Goal: Find specific page/section: Find specific page/section

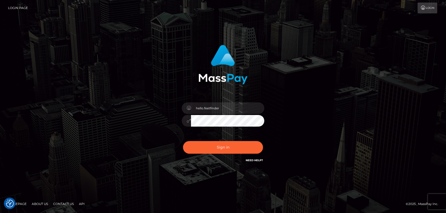
click at [238, 109] on input "hello.feetfinder" at bounding box center [227, 109] width 73 height 12
click at [297, 45] on div "hello.feetfinder Sign in" at bounding box center [223, 107] width 295 height 132
click at [241, 105] on input "hello.feetfinder" at bounding box center [227, 109] width 73 height 12
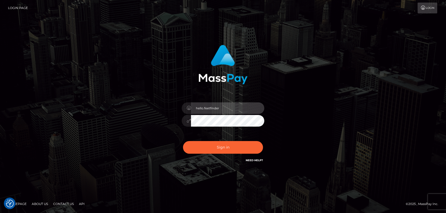
click at [241, 105] on input "hello.feetfinder" at bounding box center [227, 109] width 73 height 12
click at [303, 83] on div "hello.feetfinder Sign in" at bounding box center [223, 107] width 295 height 132
click at [233, 109] on input "hello.feetfinder" at bounding box center [227, 109] width 73 height 12
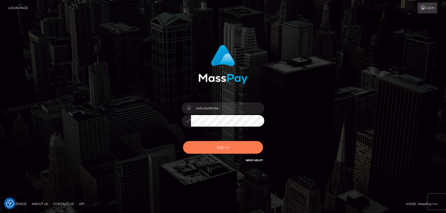
click at [218, 142] on button "Sign in" at bounding box center [223, 147] width 80 height 13
type input "hello.feetfinder"
click at [234, 150] on button "Sign in" at bounding box center [223, 147] width 80 height 13
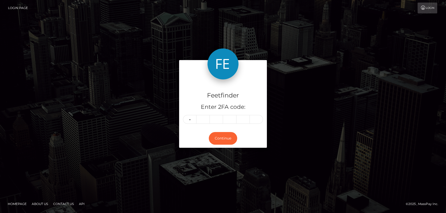
type input "1"
type input "6"
type input "1"
type input "4"
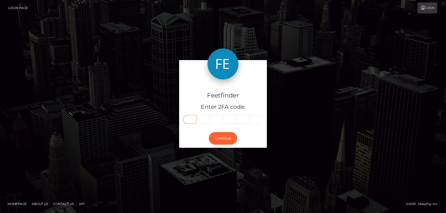
type input "1"
type input "6"
type input "1"
type input "3"
type input "6"
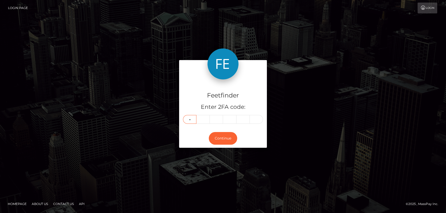
type input "2"
type input "8"
type input "3"
type input "0"
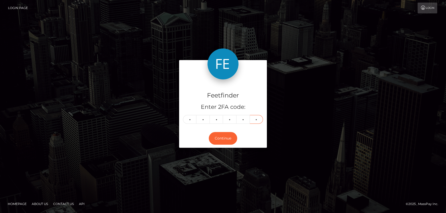
type input "0"
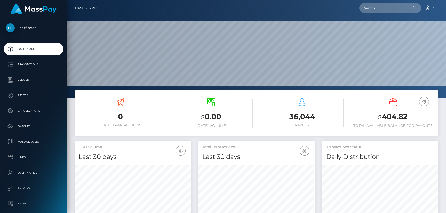
scroll to position [92, 116]
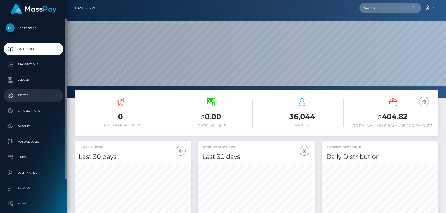
click at [21, 95] on p "Payees" at bounding box center [33, 96] width 55 height 8
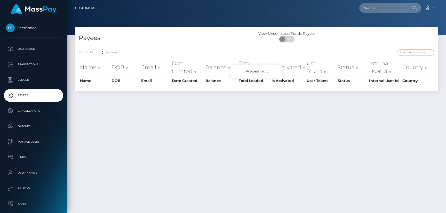
click at [410, 54] on input "search" at bounding box center [415, 53] width 37 height 6
paste input "88cff172-89d7-11f0-8023-0266f44cc279"
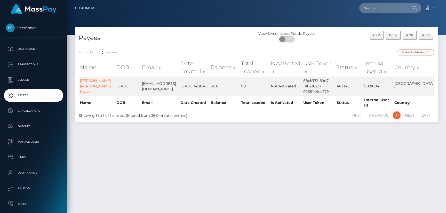
type input "88cff172-89d7-11f0-8023-0266f44cc279"
click at [90, 85] on link "Julia Nina Mysan" at bounding box center [95, 87] width 31 height 16
